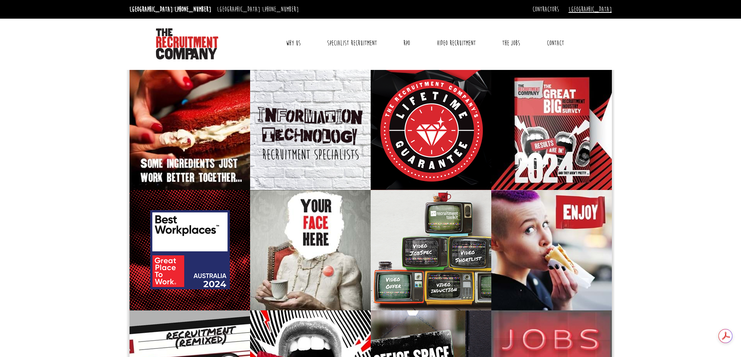
click at [606, 11] on link "[GEOGRAPHIC_DATA]" at bounding box center [590, 9] width 43 height 9
click at [599, 21] on link "[GEOGRAPHIC_DATA]" at bounding box center [585, 22] width 51 height 11
click at [560, 44] on link "Contact" at bounding box center [555, 42] width 29 height 19
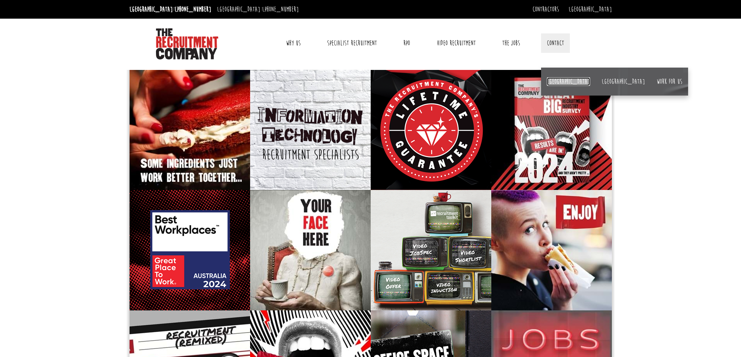
click at [555, 80] on link "[GEOGRAPHIC_DATA]" at bounding box center [568, 81] width 43 height 9
